Goal: Navigation & Orientation: Find specific page/section

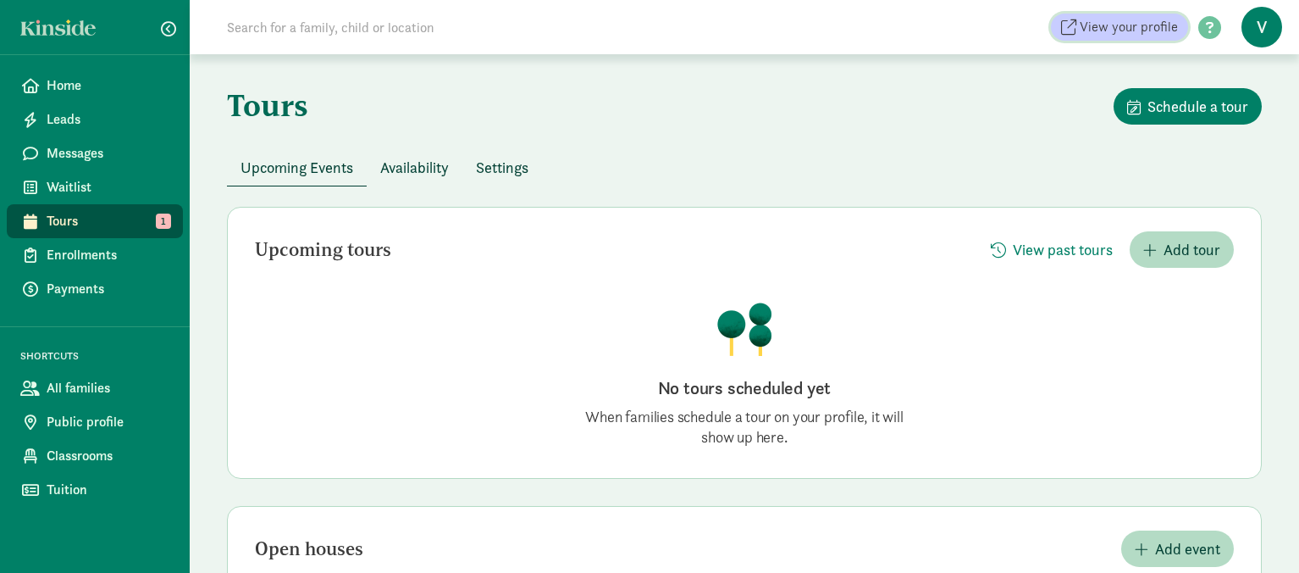
click at [1146, 31] on span "View your profile" at bounding box center [1129, 27] width 98 height 20
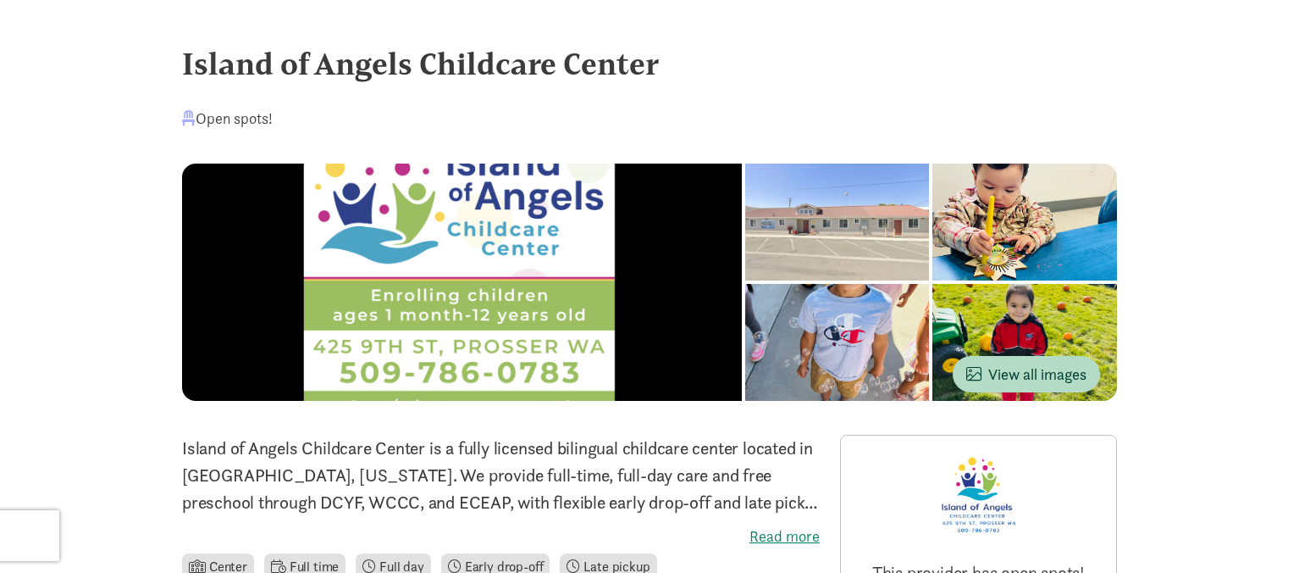
click at [745, 263] on div at bounding box center [837, 221] width 185 height 117
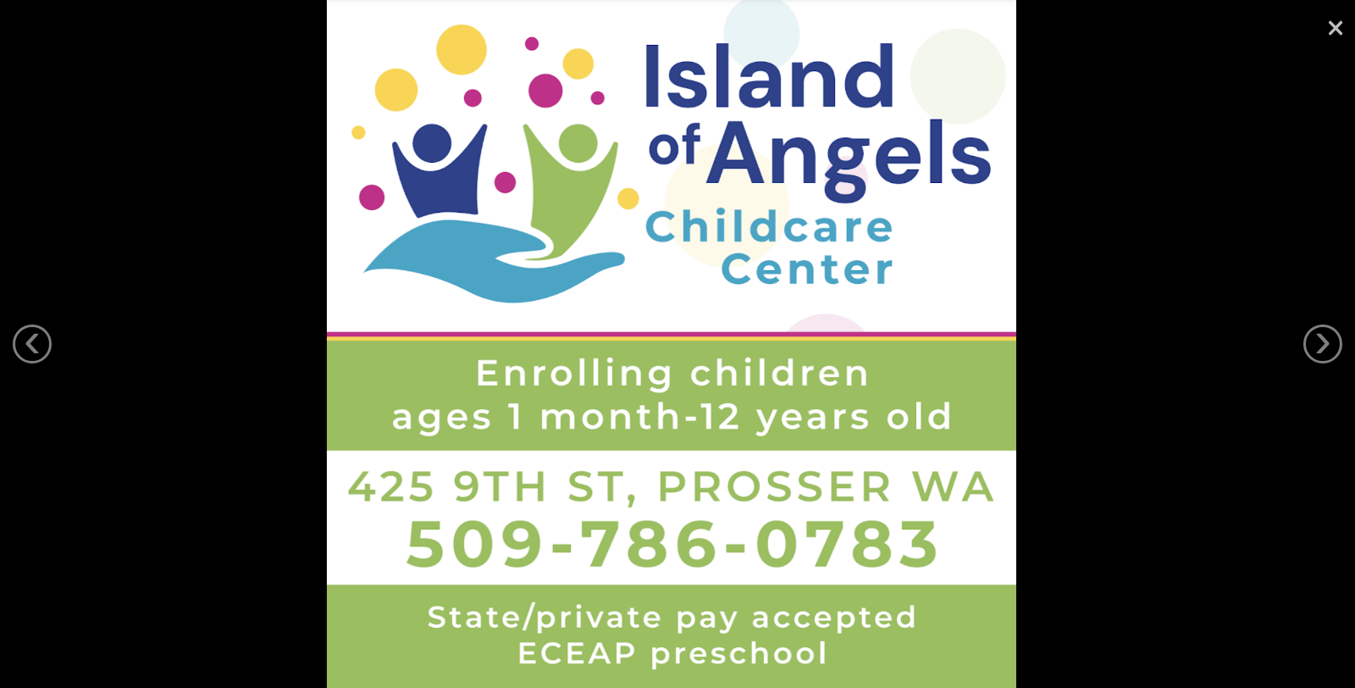
click at [1299, 22] on link "×" at bounding box center [1335, 25] width 39 height 51
